Goal: Task Accomplishment & Management: Use online tool/utility

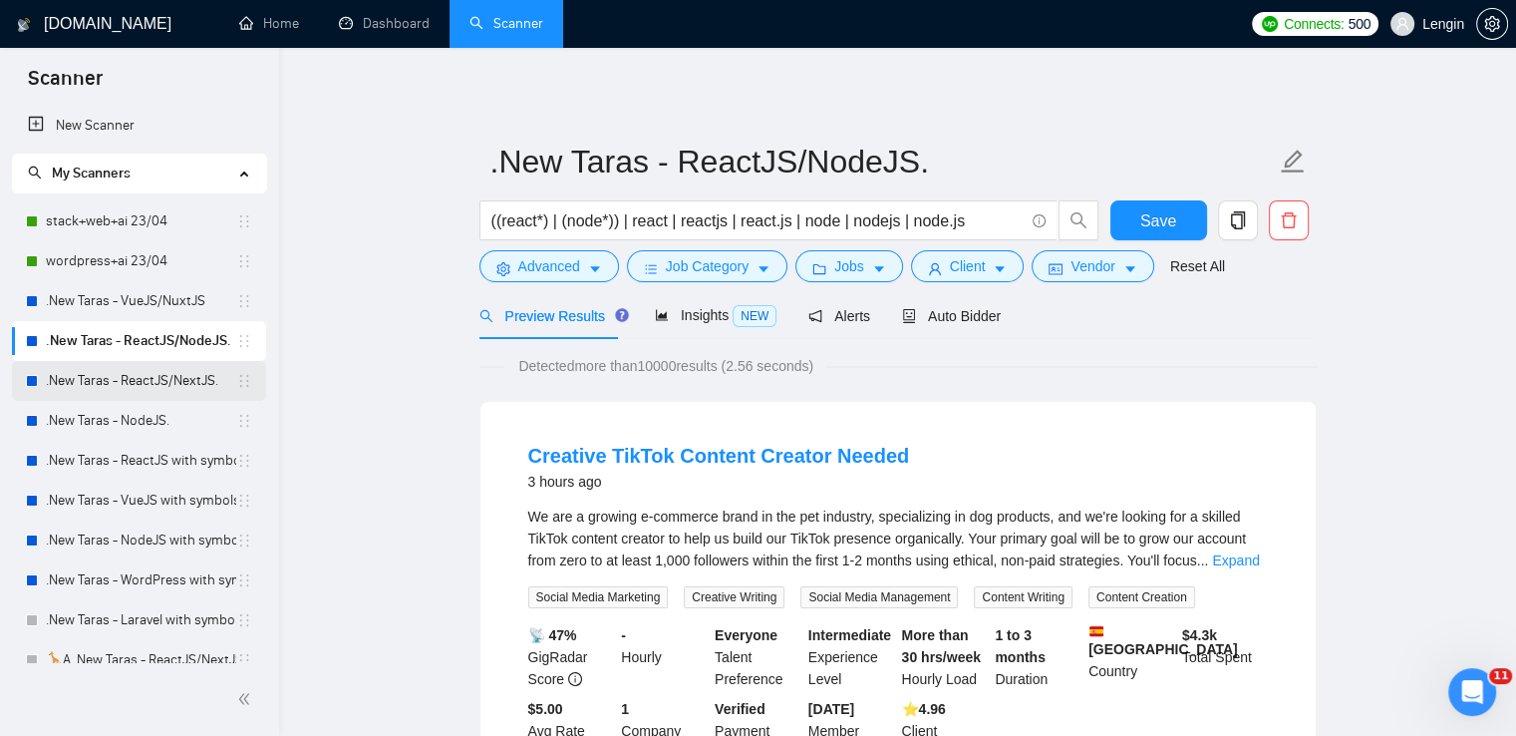
click at [156, 372] on link ".New Taras - ReactJS/NextJS." at bounding box center [141, 381] width 190 height 40
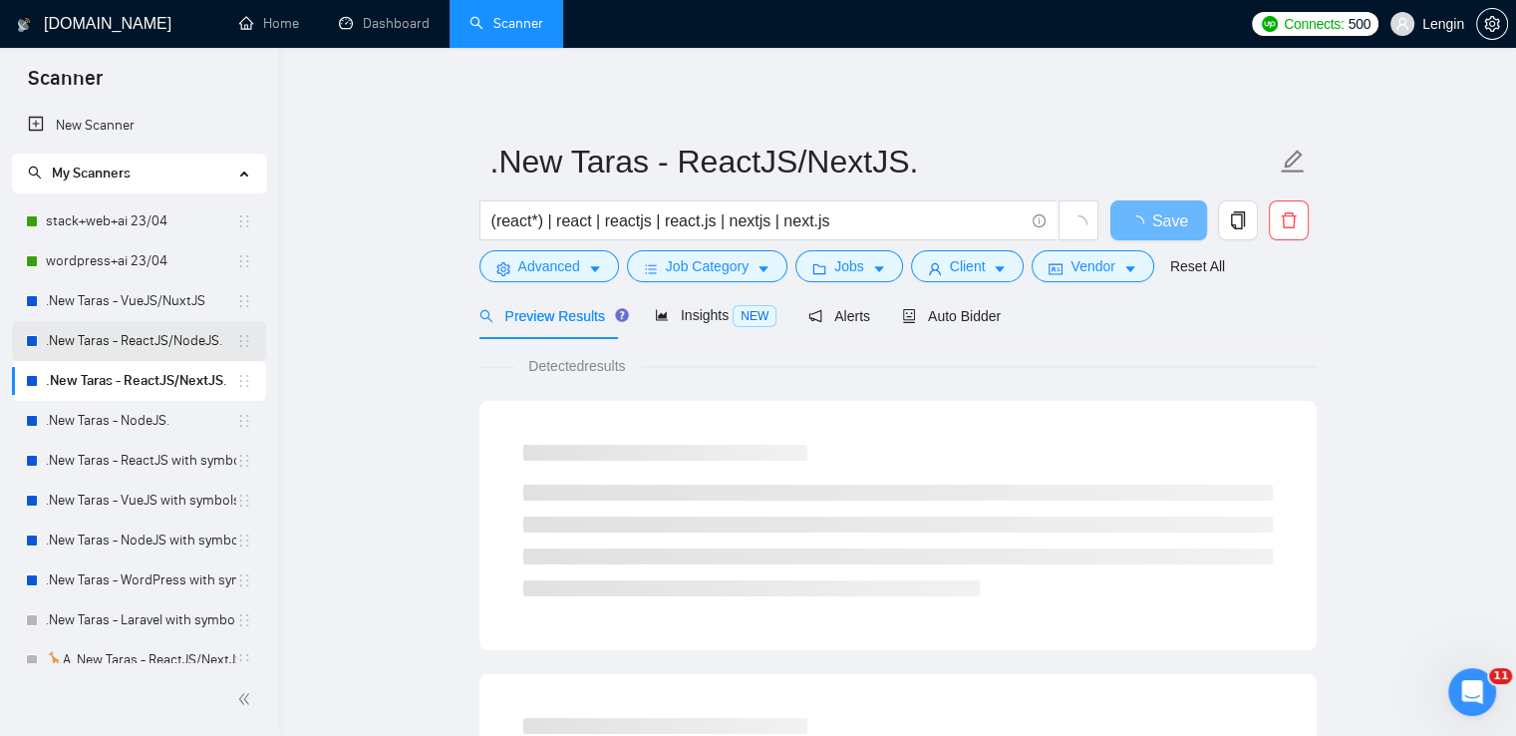
click at [116, 353] on link ".New Taras - ReactJS/NodeJS." at bounding box center [141, 341] width 190 height 40
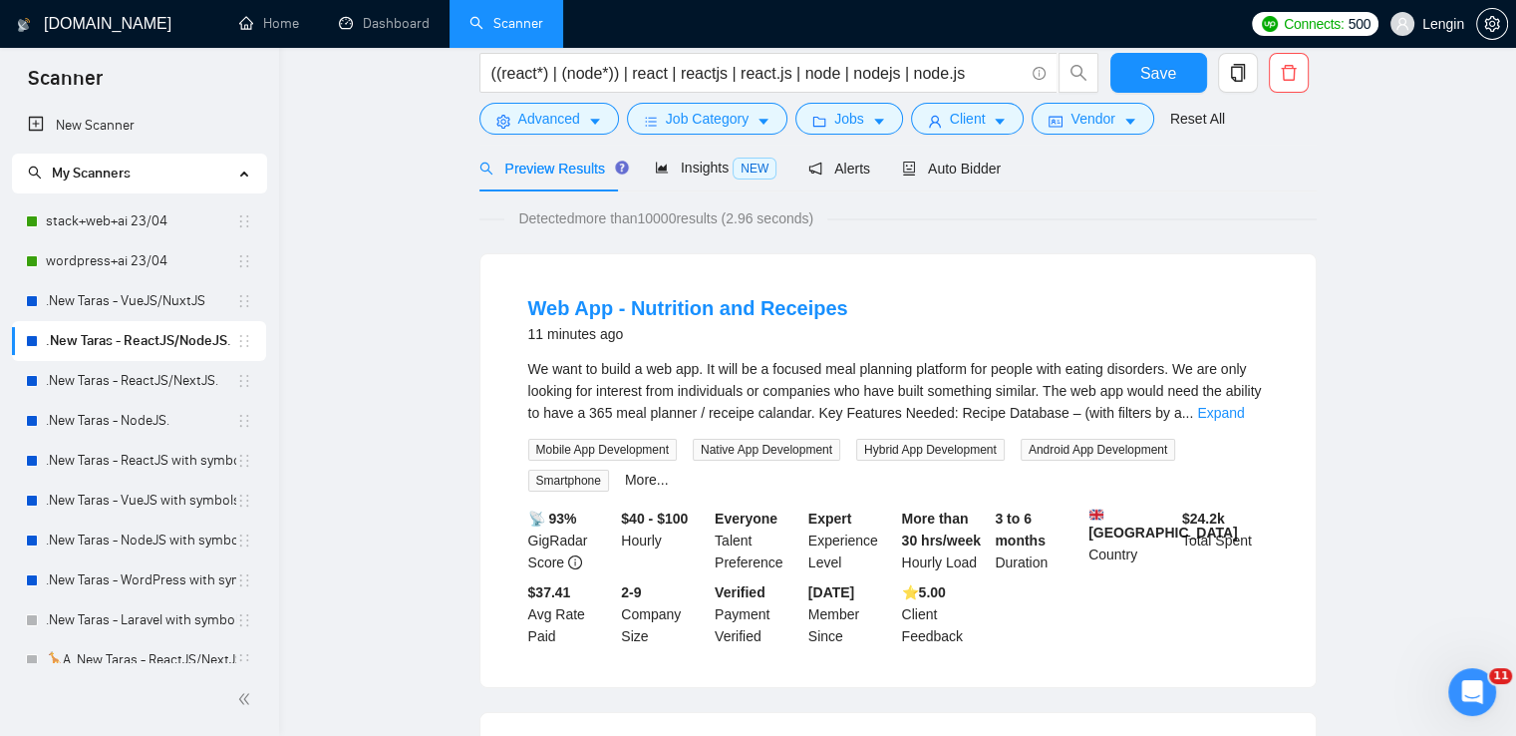
scroll to position [28, 0]
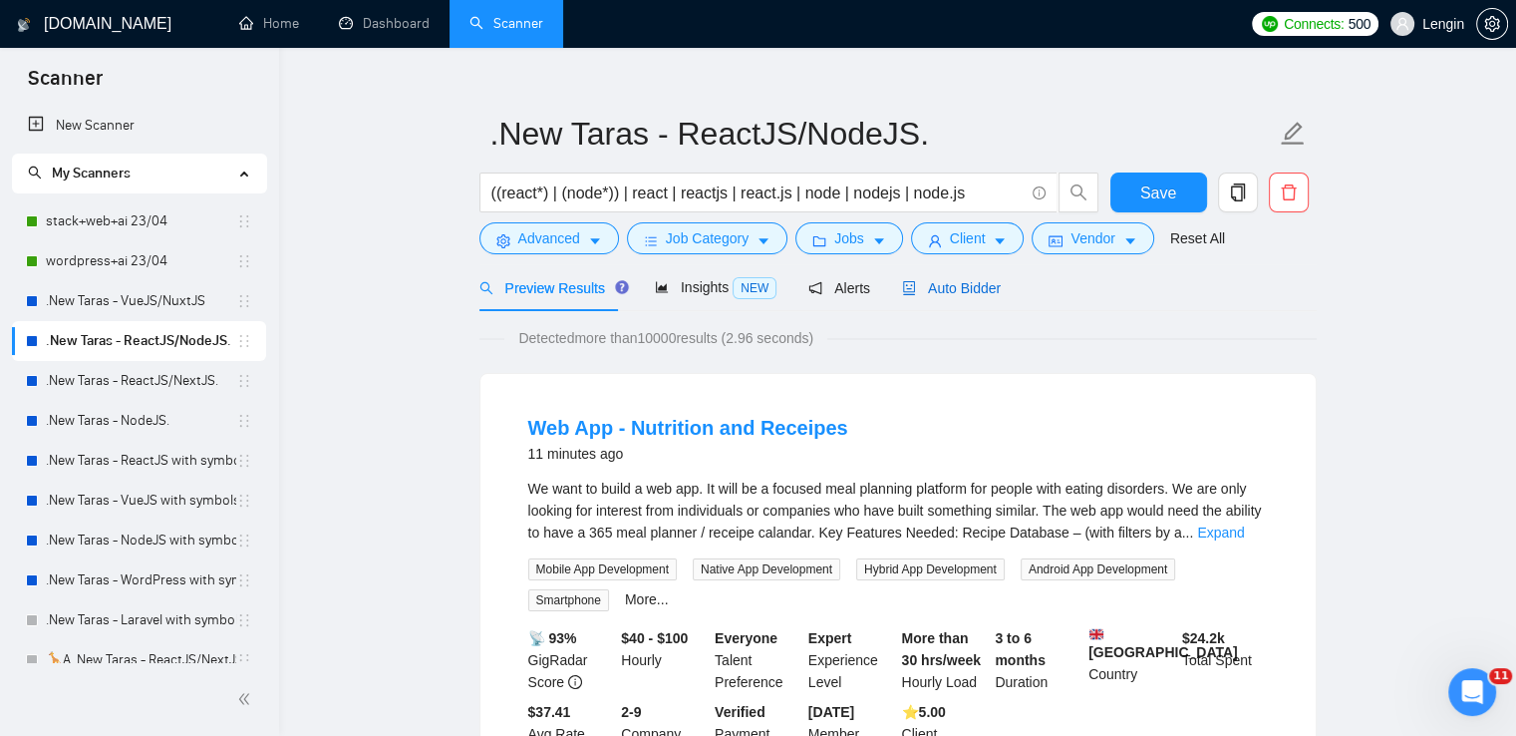
click at [945, 289] on span "Auto Bidder" at bounding box center [951, 288] width 99 height 16
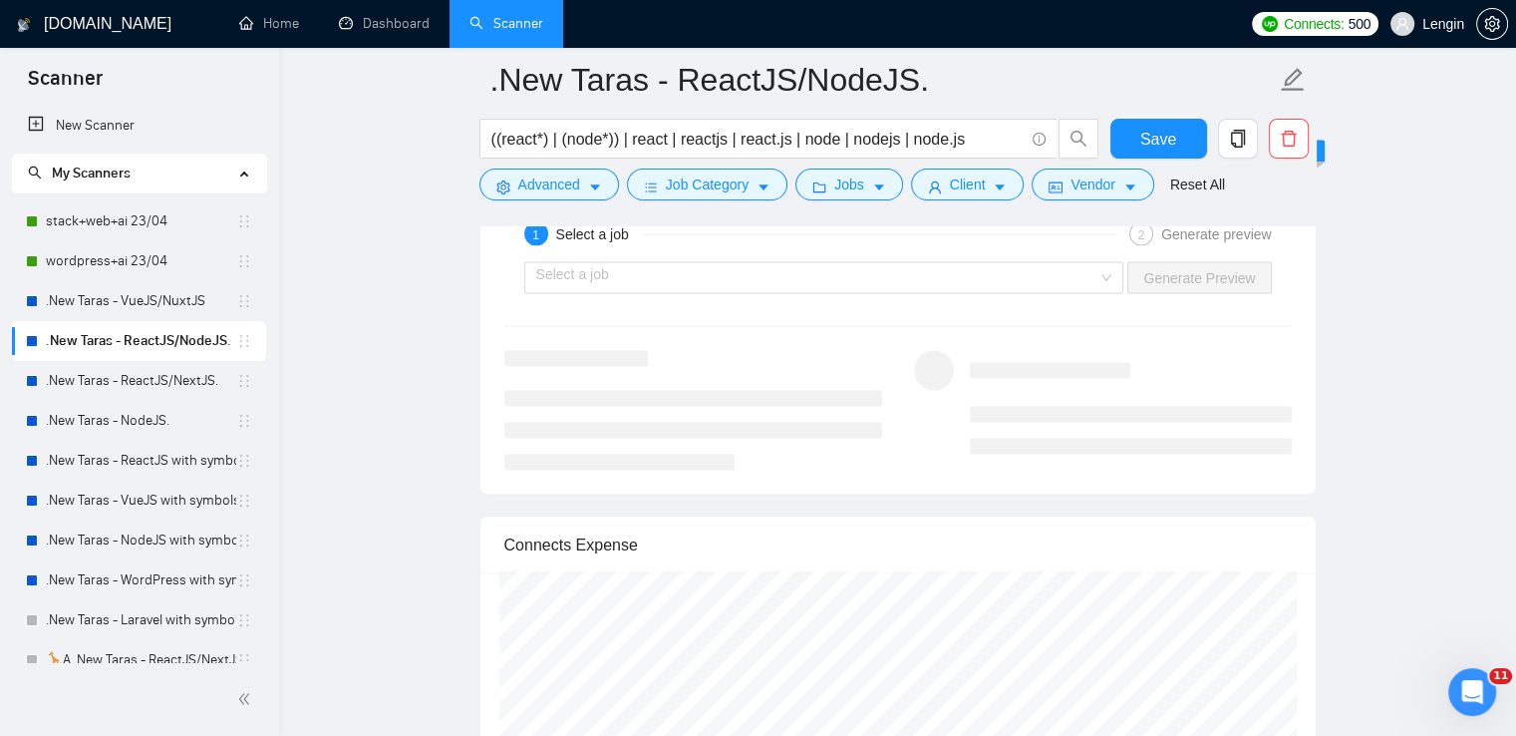
scroll to position [4240, 0]
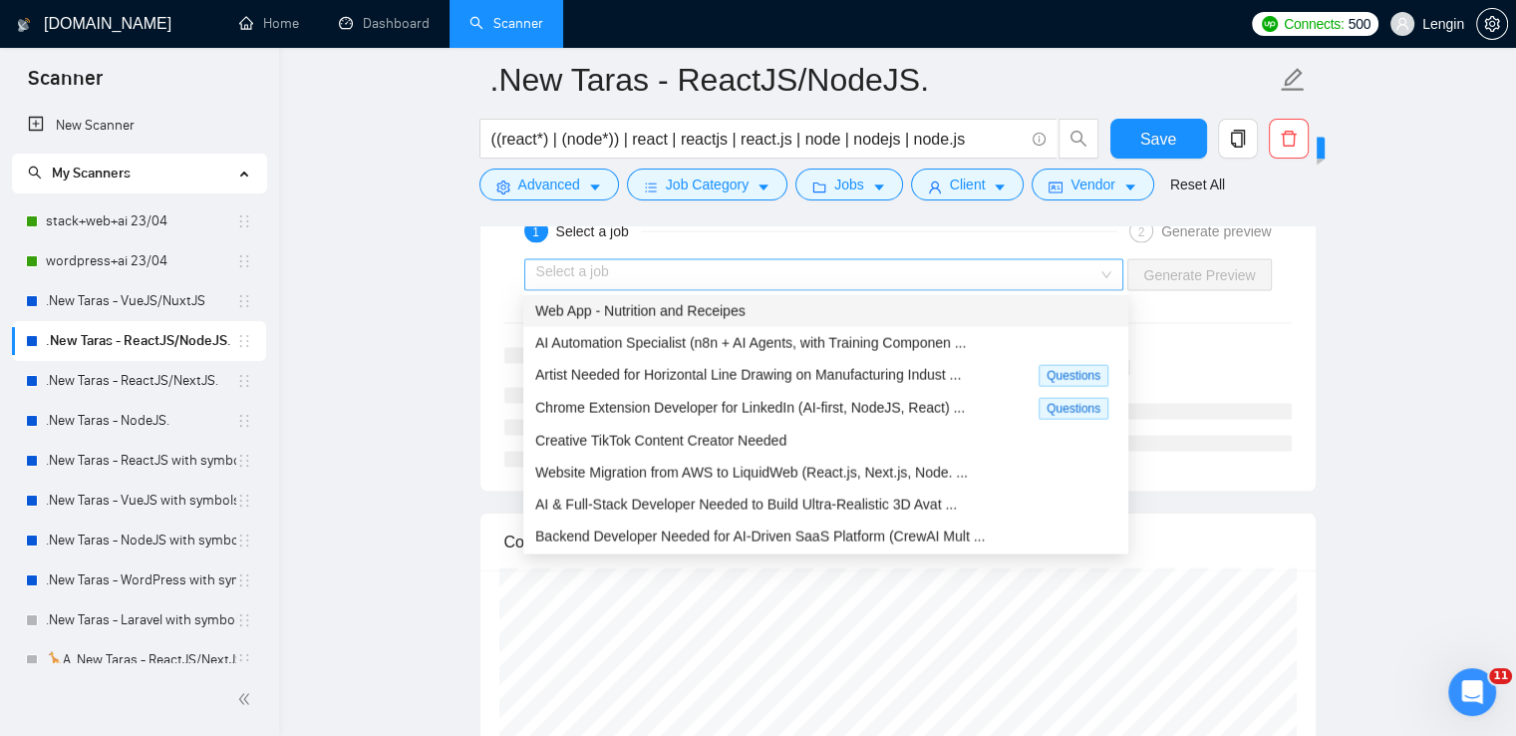
click at [1107, 284] on div "Select a job" at bounding box center [824, 275] width 600 height 32
click at [900, 320] on div "Web App - Nutrition and Receipes" at bounding box center [825, 311] width 581 height 22
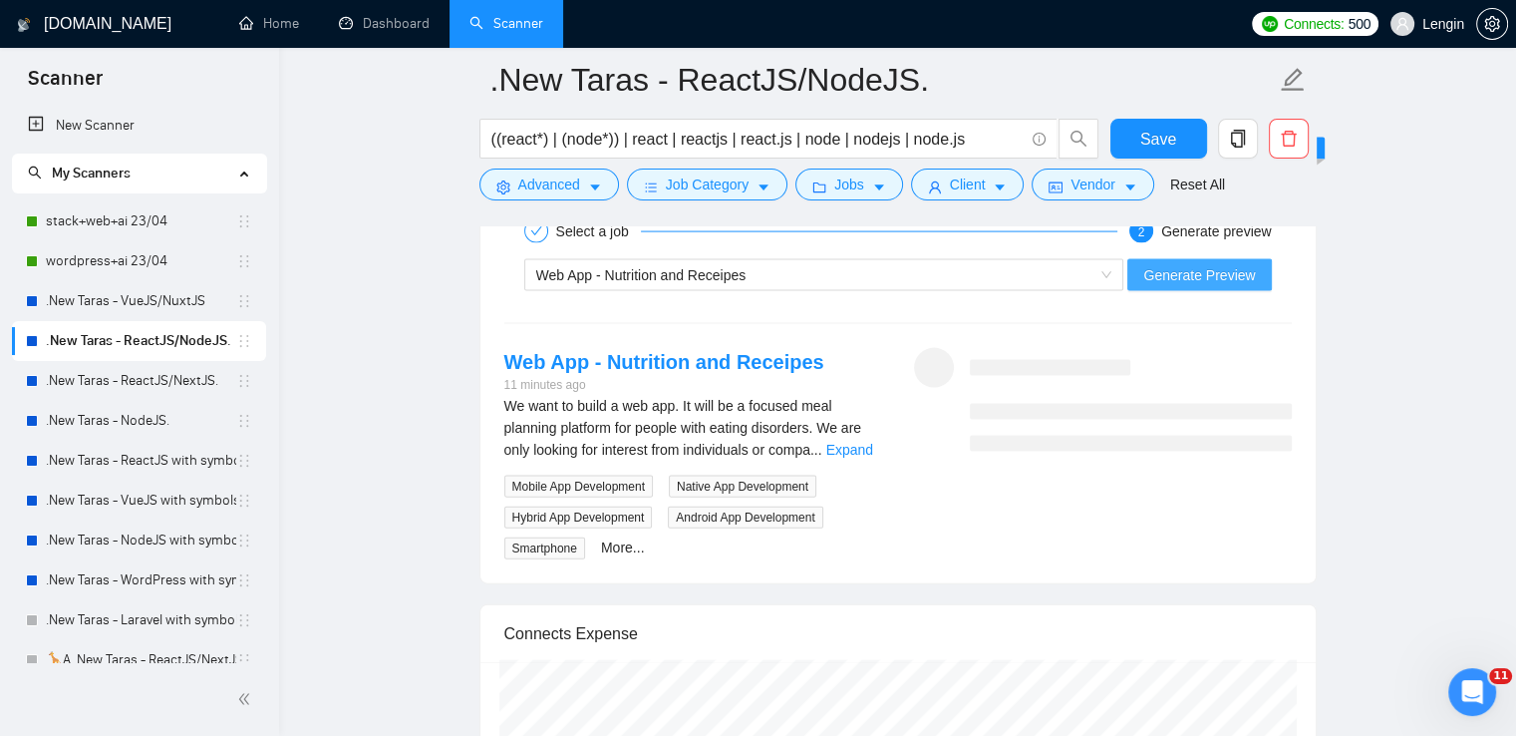
click at [1191, 281] on button "Generate Preview" at bounding box center [1199, 275] width 144 height 32
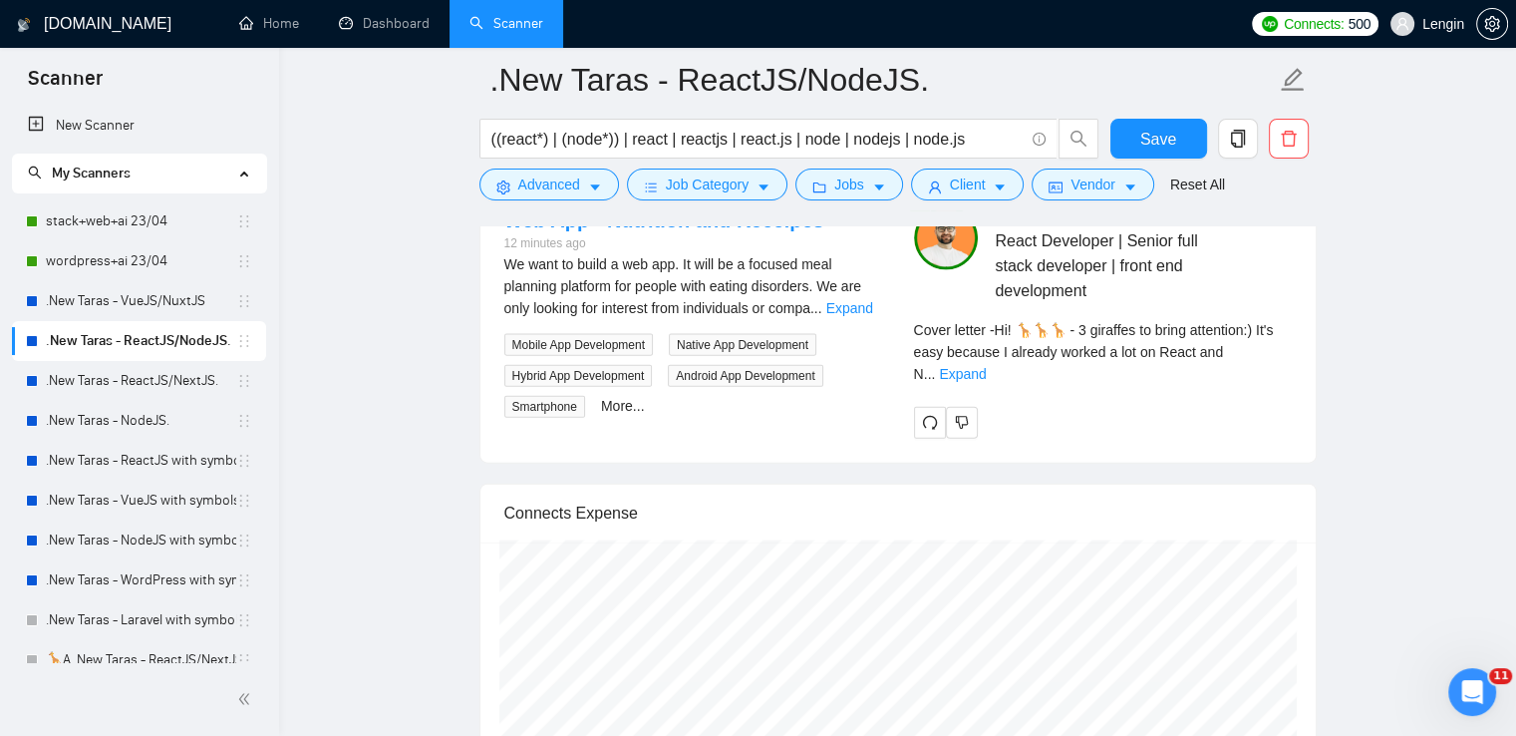
scroll to position [4384, 0]
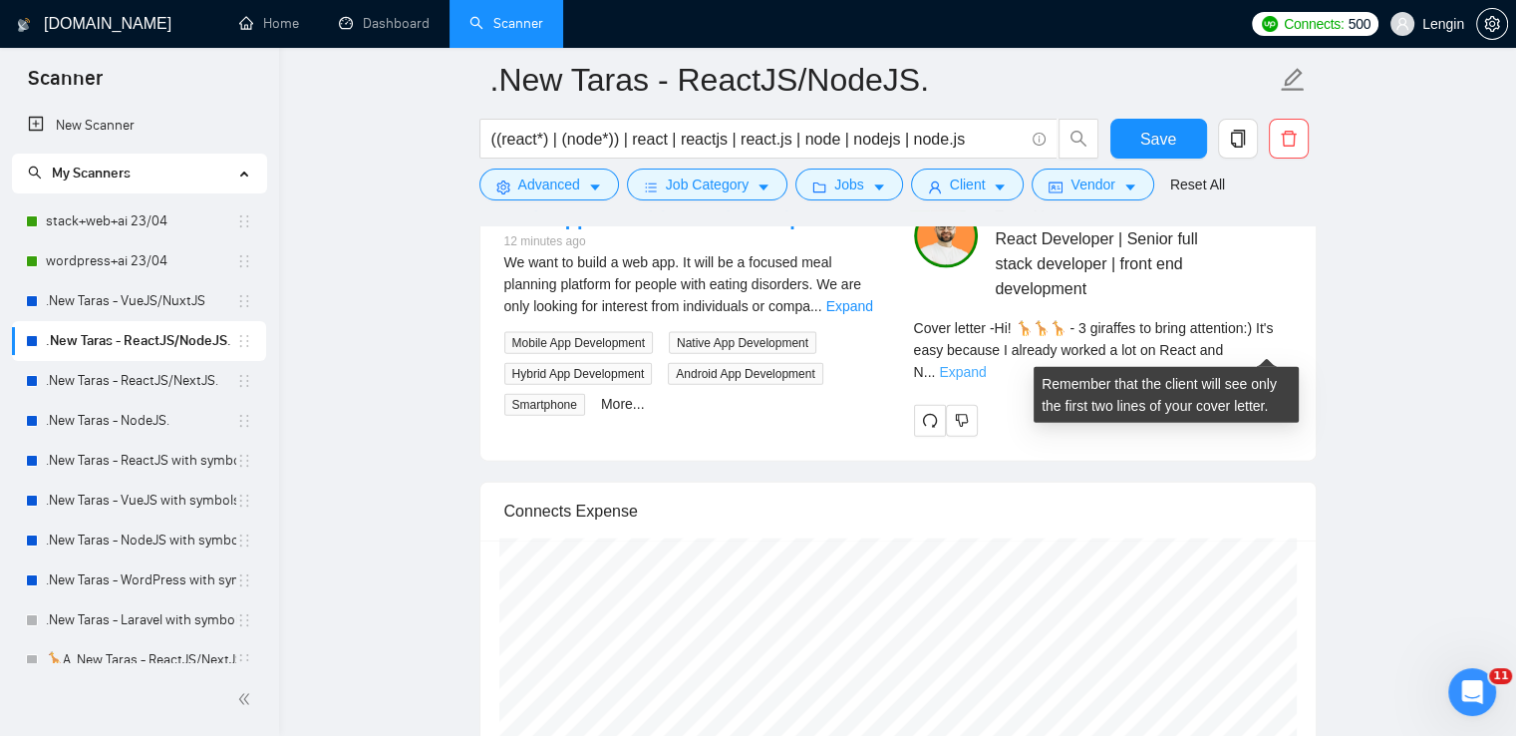
click at [986, 364] on link "Expand" at bounding box center [962, 372] width 47 height 16
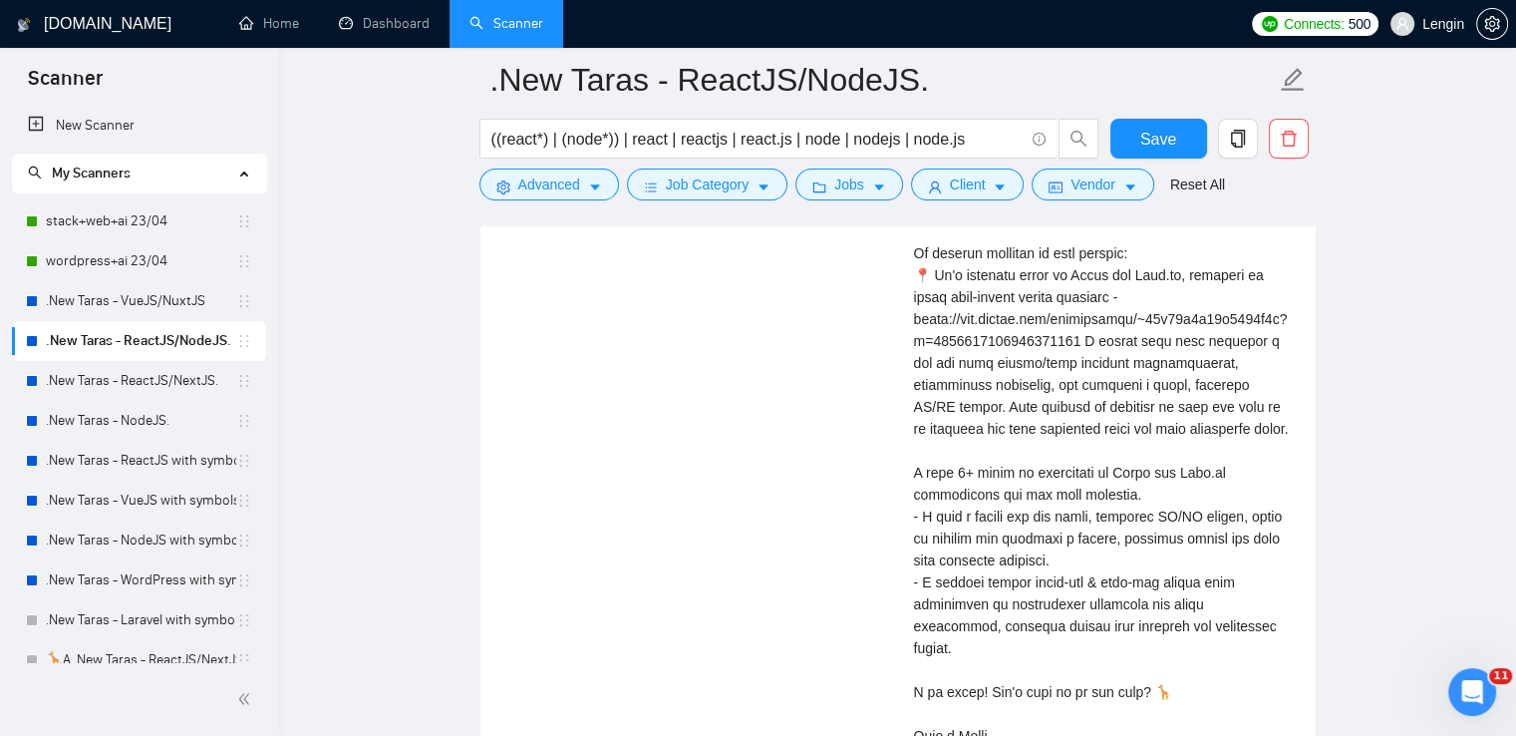
scroll to position [4648, 0]
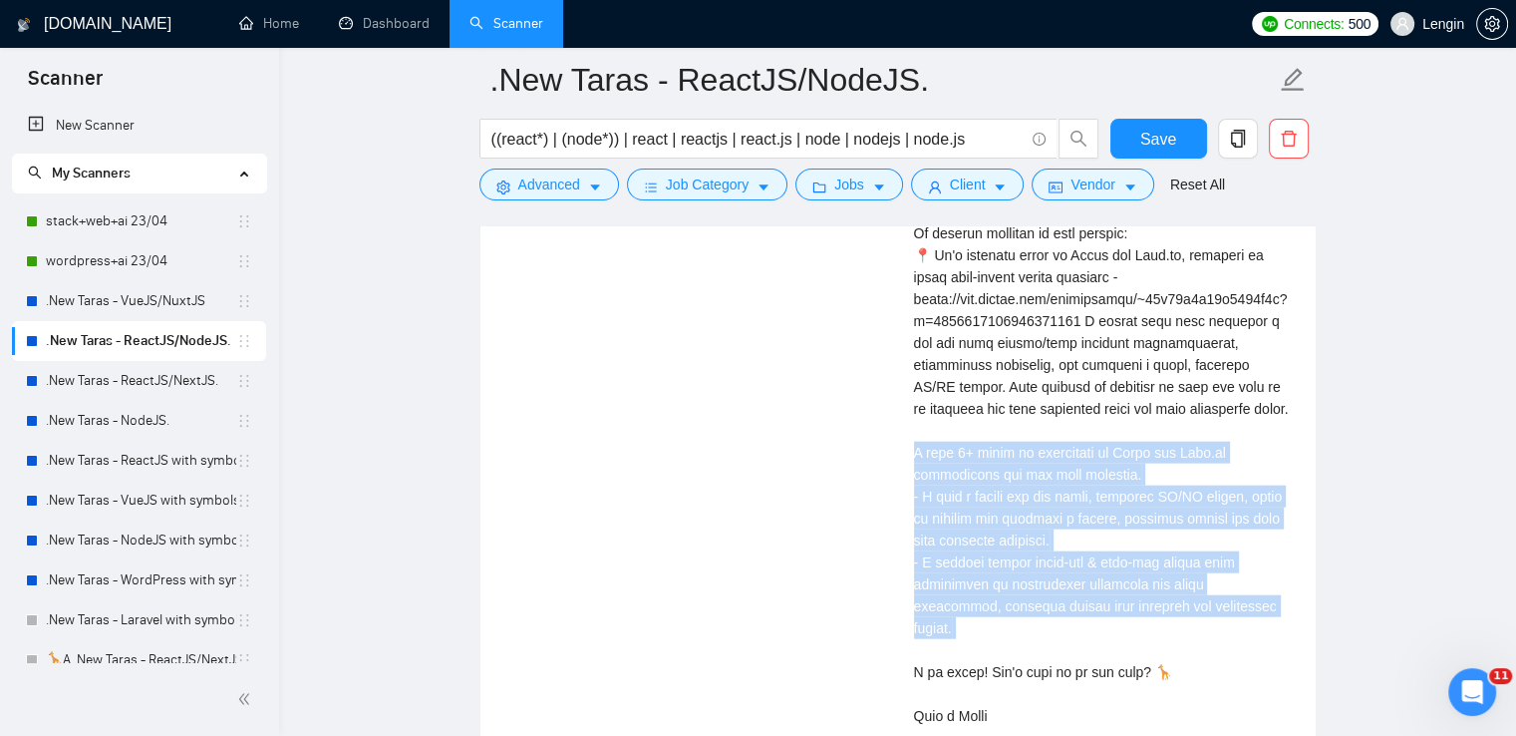
drag, startPoint x: 1260, startPoint y: 591, endPoint x: 904, endPoint y: 422, distance: 394.1
click at [904, 422] on div "[PERSON_NAME] React Developer | Senior full stack developer | front end develop…" at bounding box center [1103, 360] width 410 height 840
copy div "ve 8+ years of experience in React and Node.js development and web apps creatio…"
click at [1121, 477] on div "Cover letter" at bounding box center [1103, 398] width 378 height 658
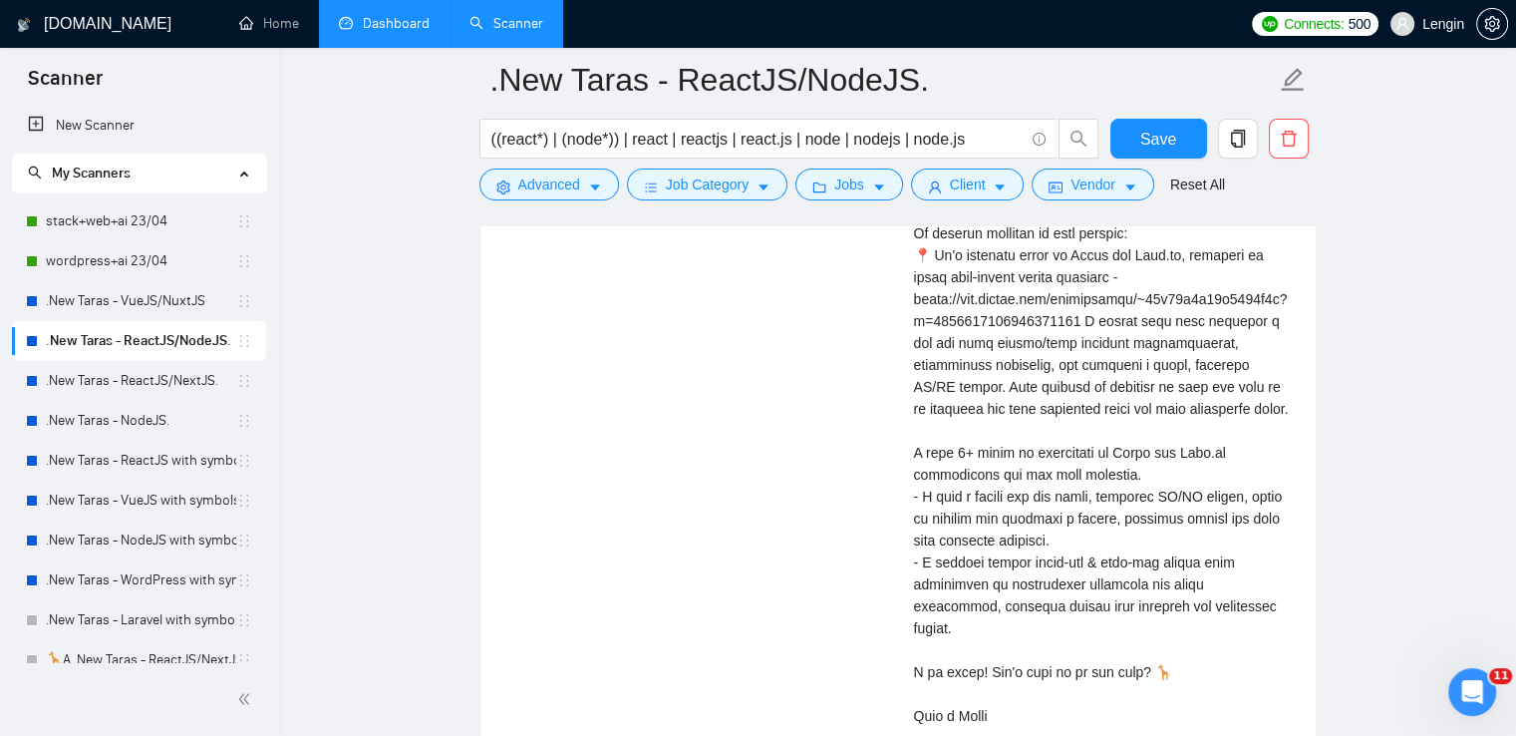
click at [407, 32] on link "Dashboard" at bounding box center [384, 23] width 91 height 17
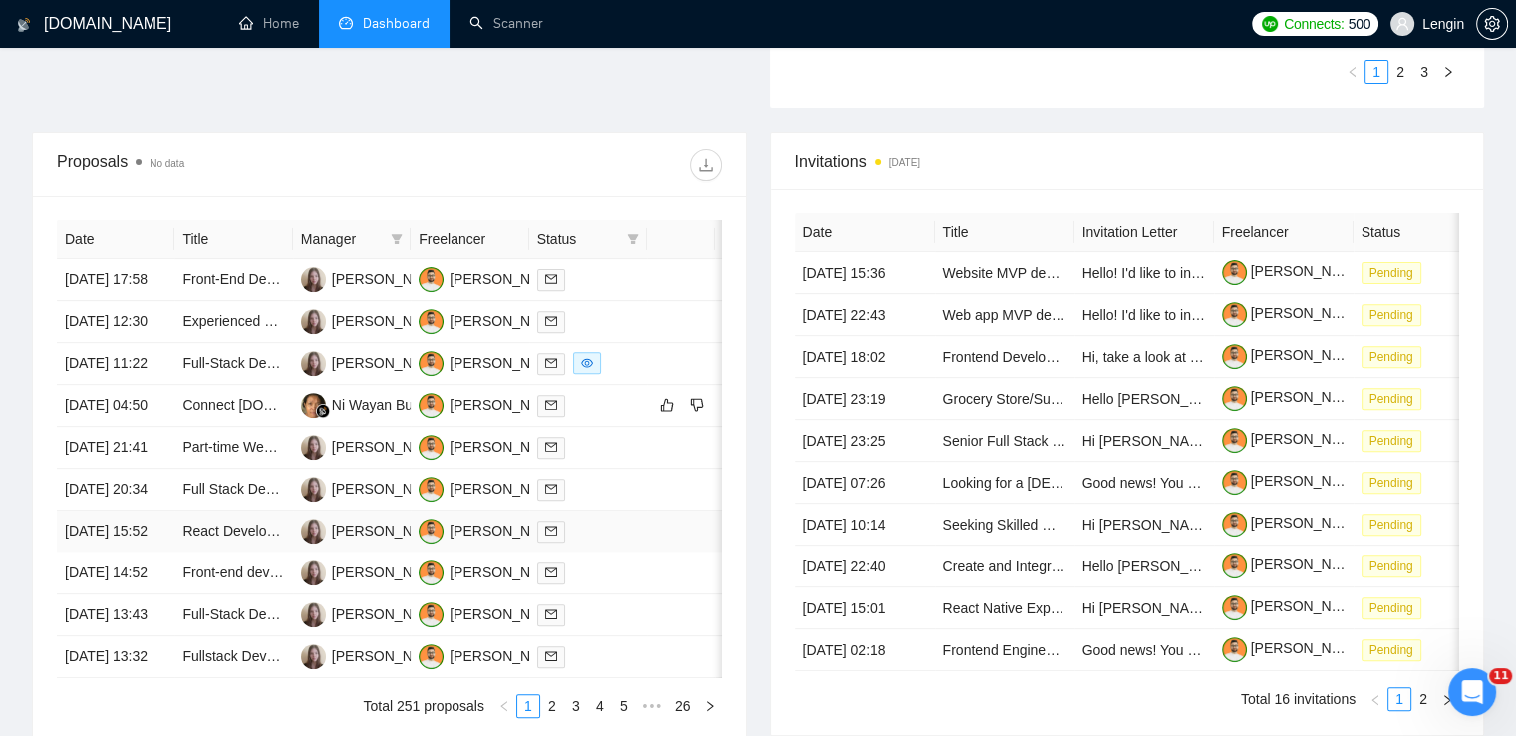
scroll to position [656, 0]
